Goal: Information Seeking & Learning: Understand process/instructions

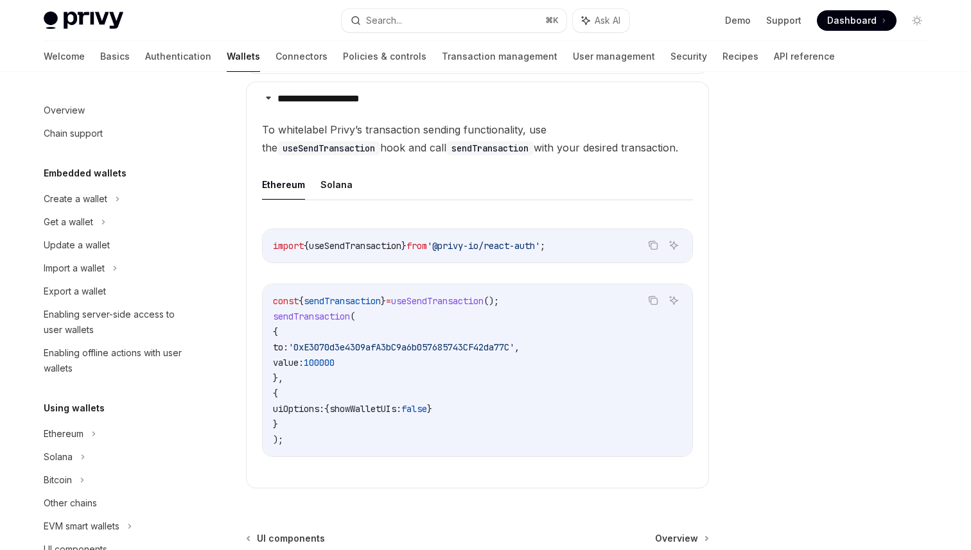
scroll to position [261, 0]
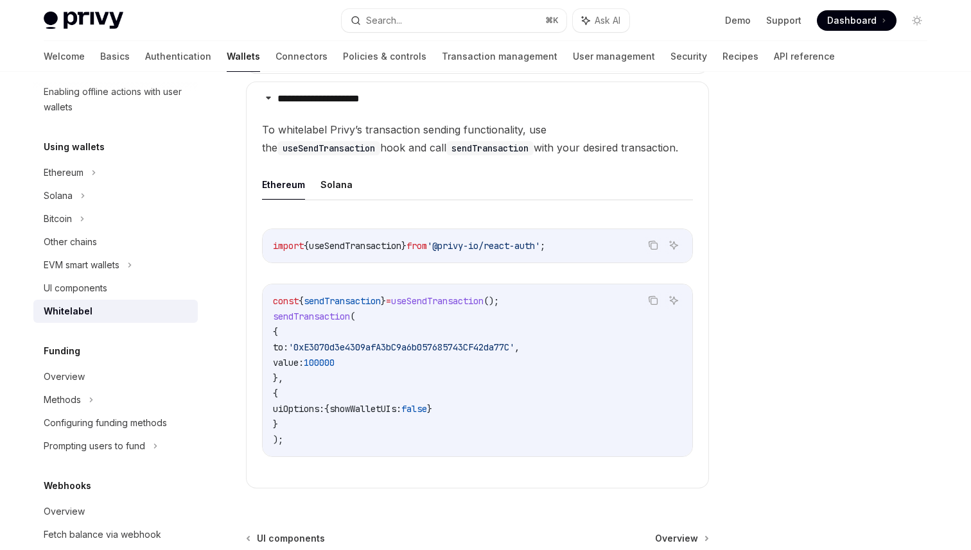
click at [94, 23] on img at bounding box center [84, 21] width 80 height 18
type textarea "*"
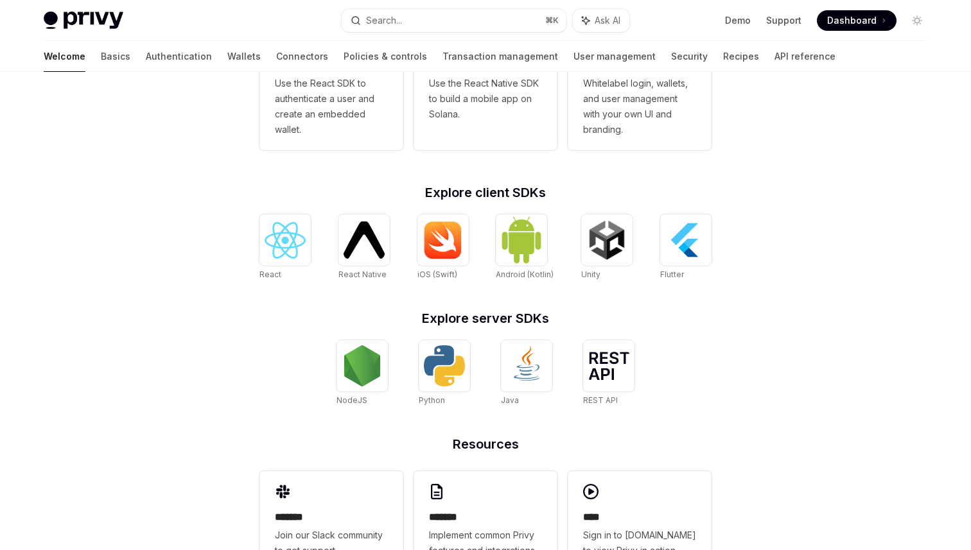
scroll to position [471, 0]
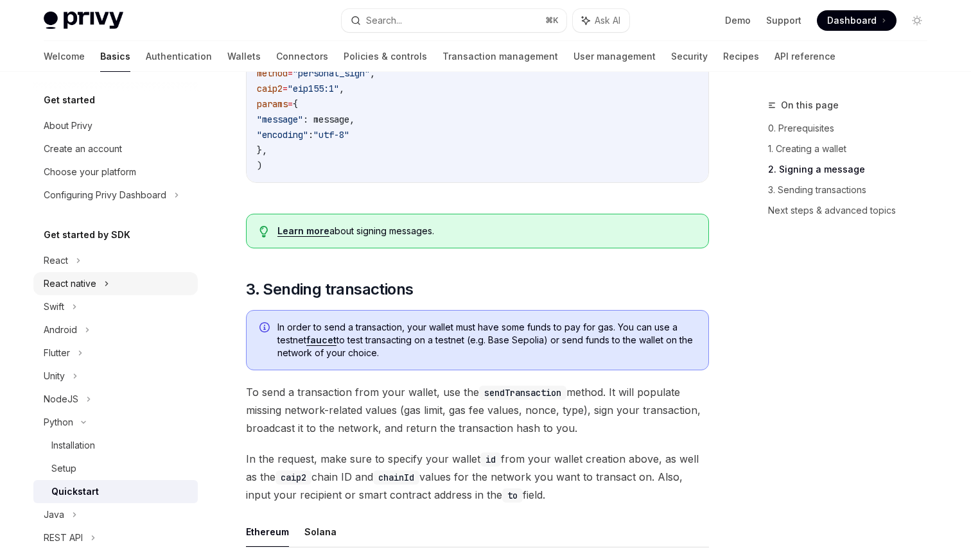
scroll to position [630, 0]
click at [573, 55] on link "User management" at bounding box center [614, 56] width 82 height 31
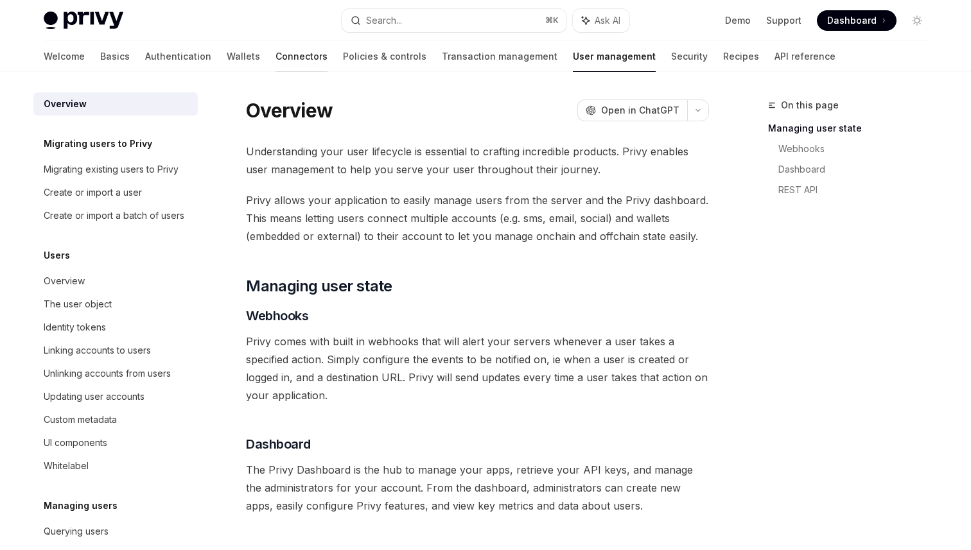
click at [275, 55] on link "Connectors" at bounding box center [301, 56] width 52 height 31
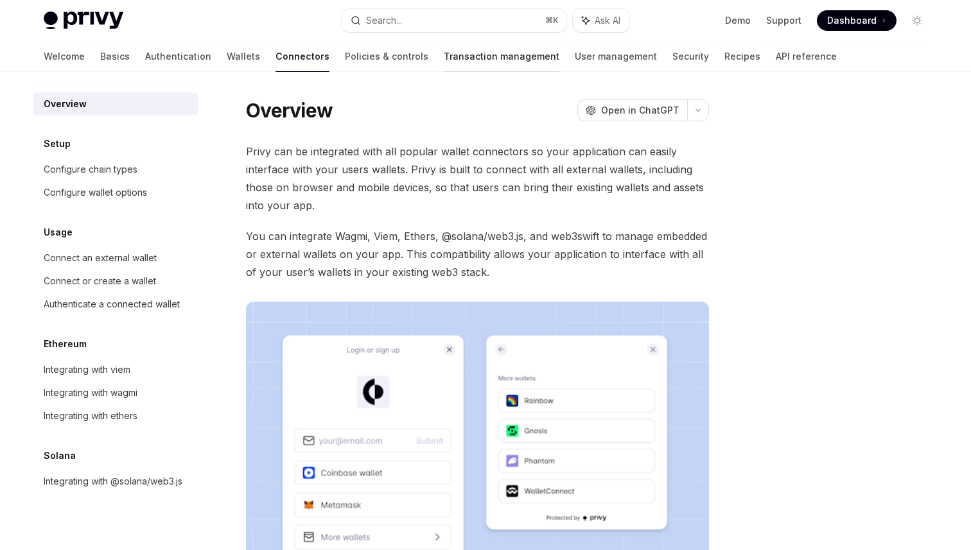
click at [444, 58] on link "Transaction management" at bounding box center [502, 56] width 116 height 31
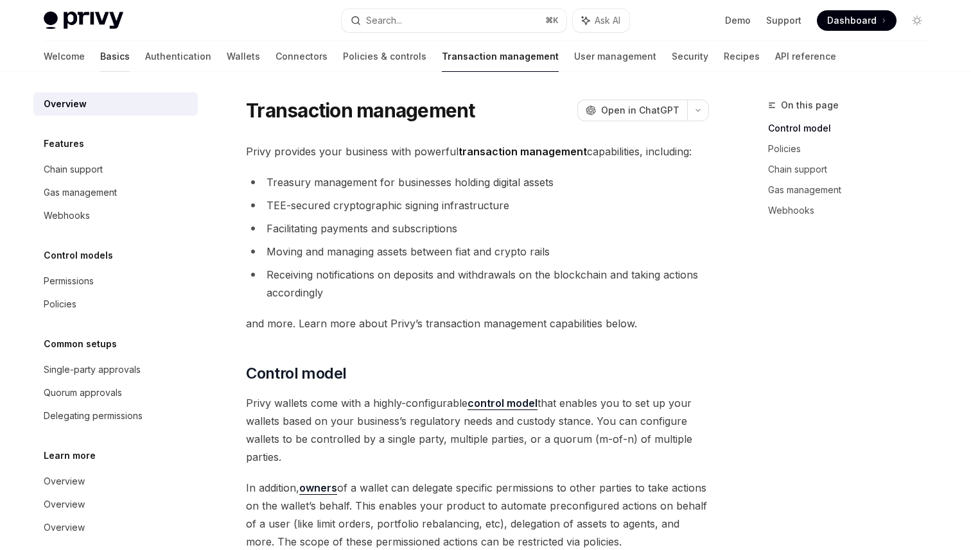
click at [100, 58] on link "Basics" at bounding box center [115, 56] width 30 height 31
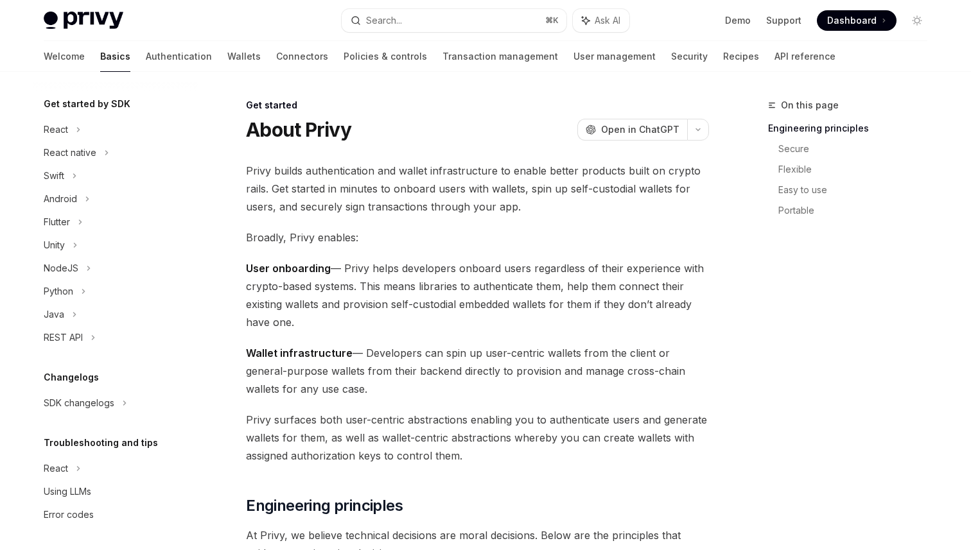
scroll to position [133, 0]
click at [146, 64] on link "Authentication" at bounding box center [179, 56] width 66 height 31
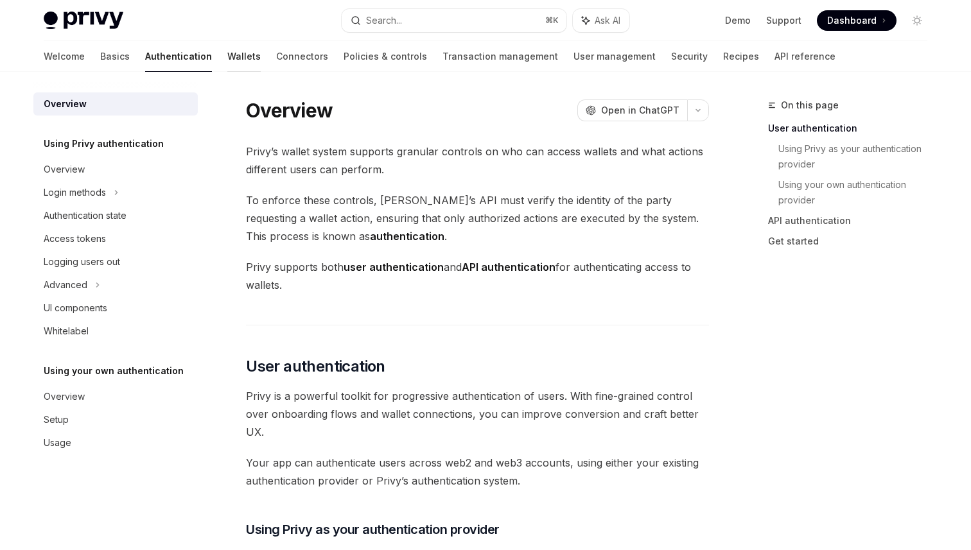
click at [227, 64] on link "Wallets" at bounding box center [243, 56] width 33 height 31
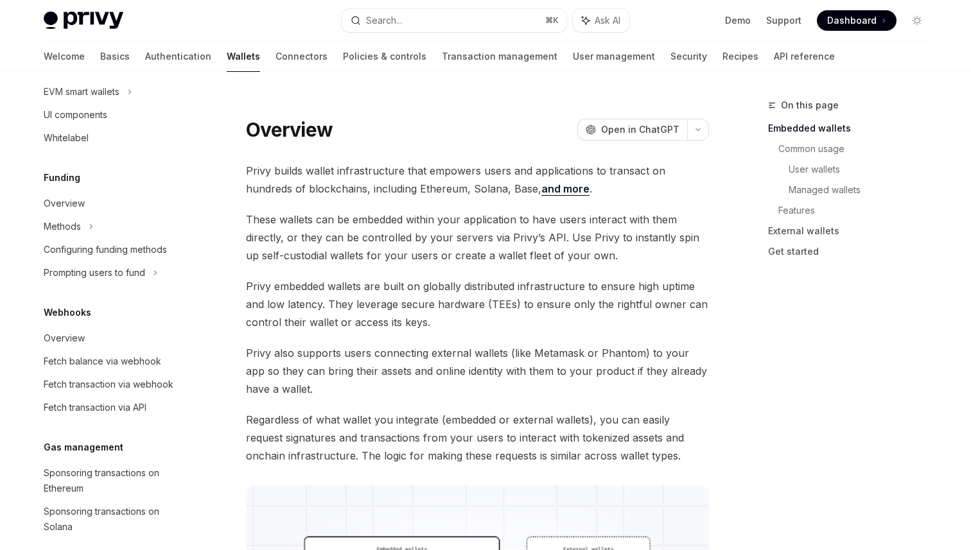
scroll to position [425, 0]
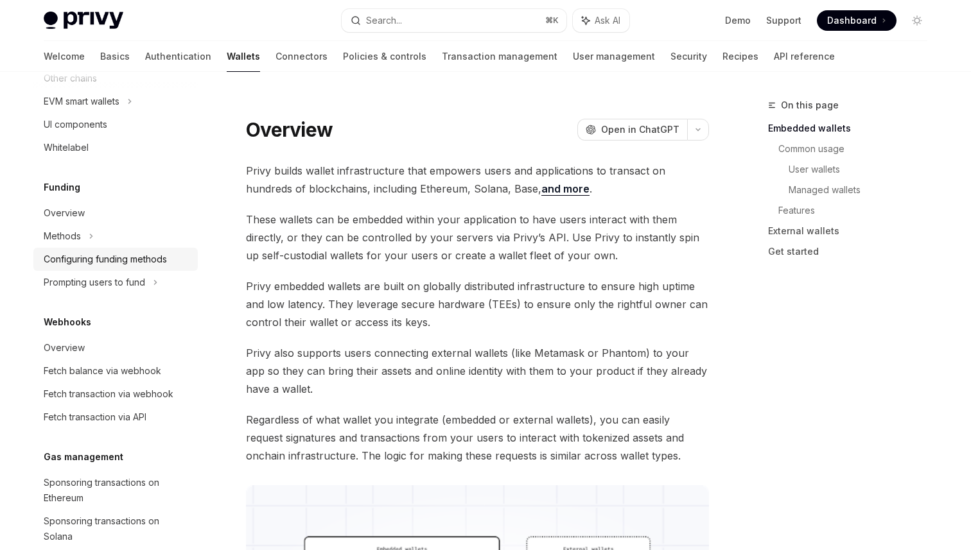
click at [132, 265] on div "Configuring funding methods" at bounding box center [105, 259] width 123 height 15
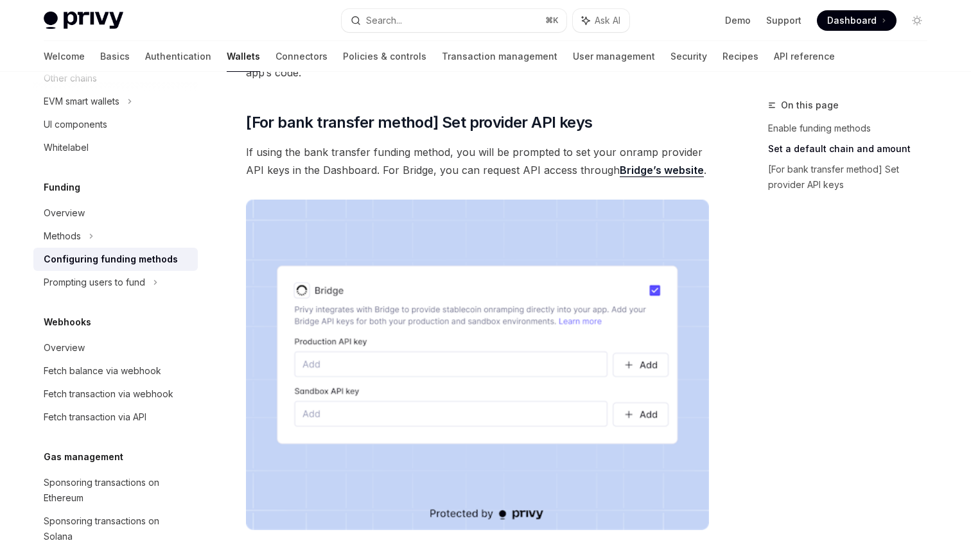
scroll to position [1228, 0]
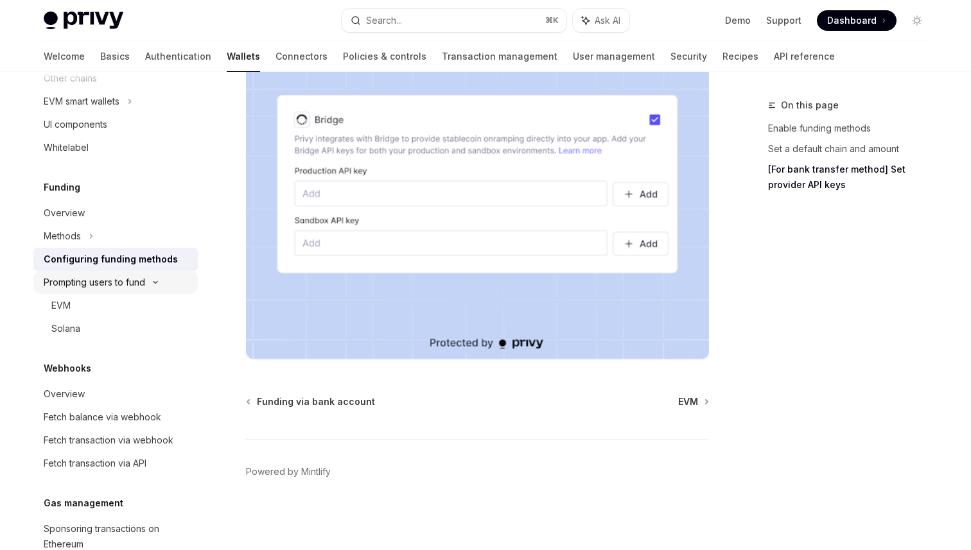
type textarea "*"
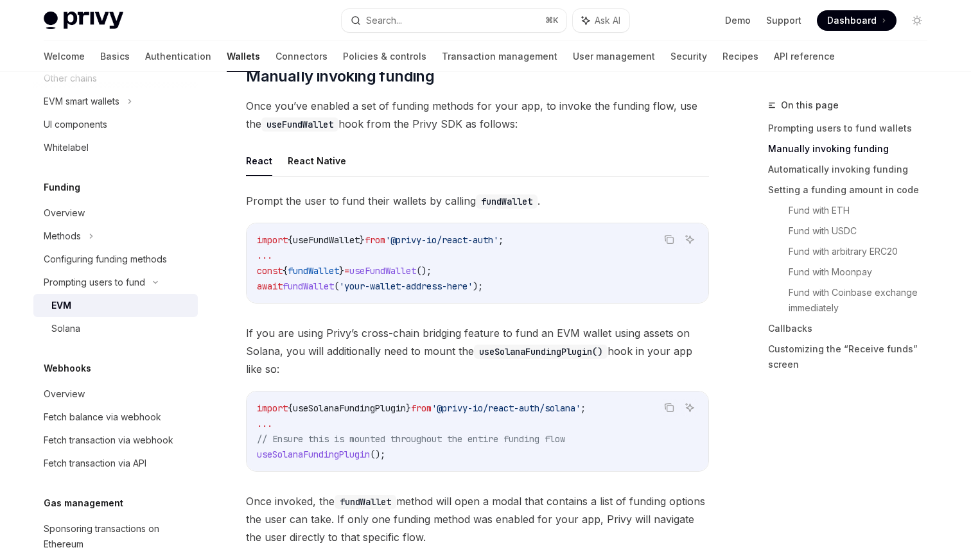
scroll to position [371, 0]
